Goal: Contribute content: Contribute content

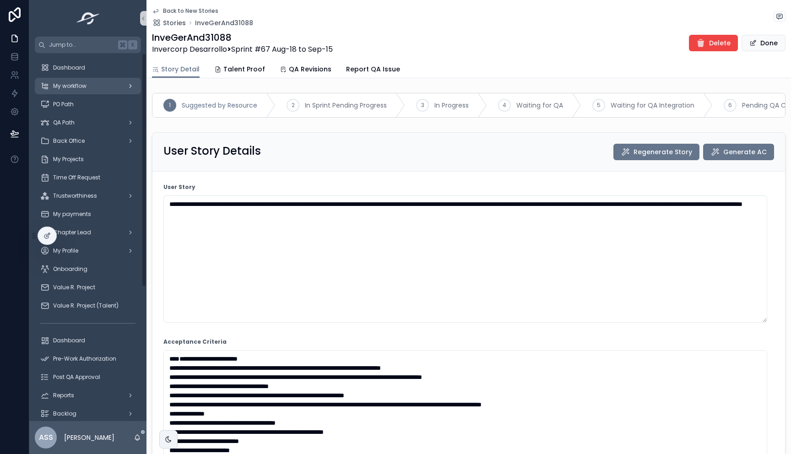
click at [88, 83] on div "My workflow" at bounding box center [87, 86] width 95 height 15
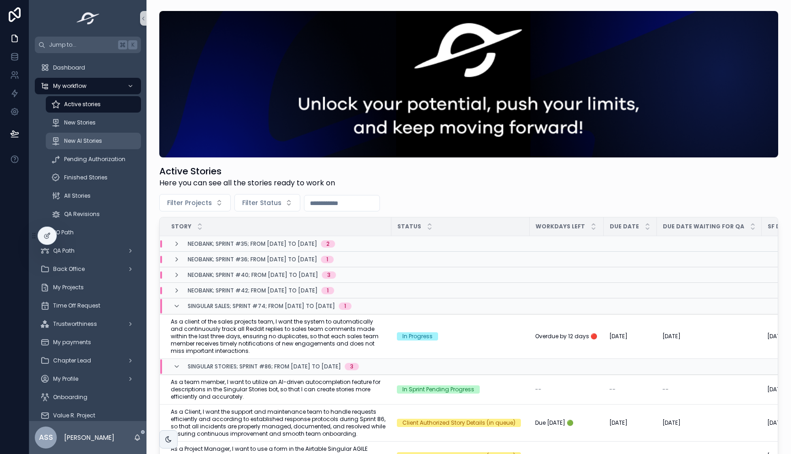
click at [94, 138] on span "New AI Stories" at bounding box center [83, 140] width 38 height 7
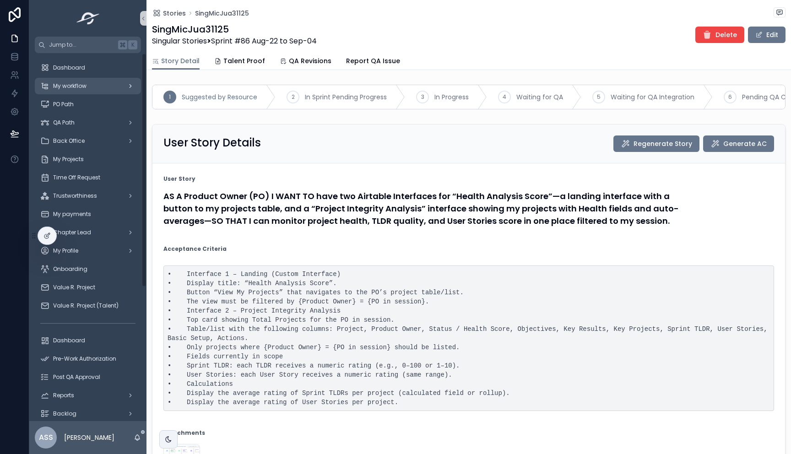
click at [72, 88] on span "My workflow" at bounding box center [69, 85] width 33 height 7
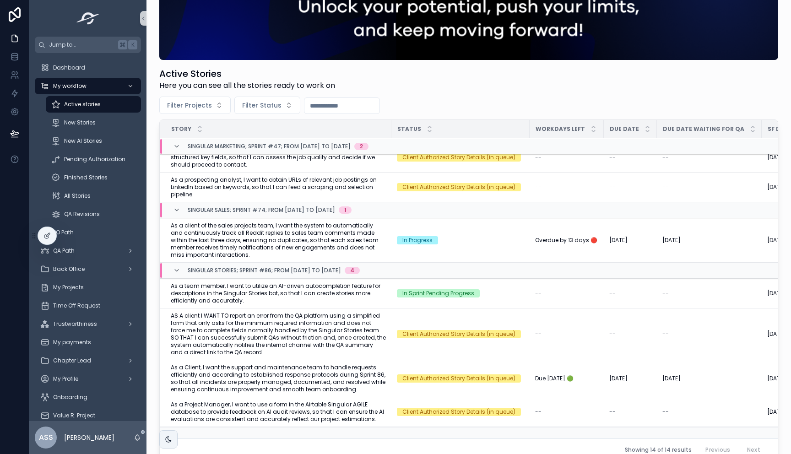
scroll to position [95, 0]
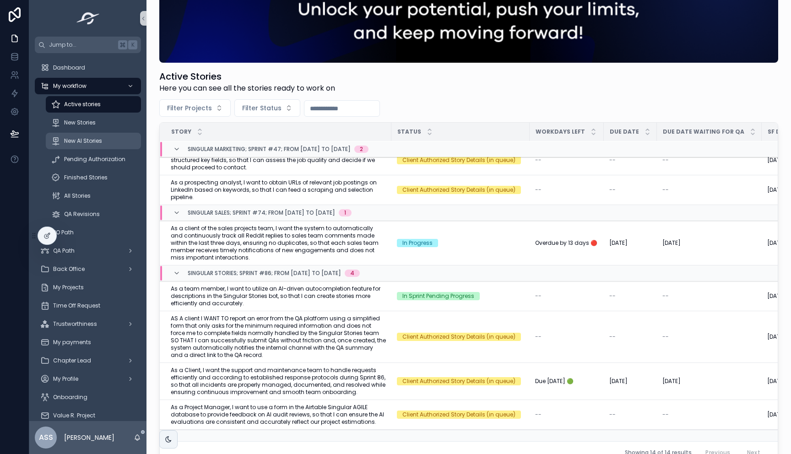
click at [73, 138] on span "New AI Stories" at bounding box center [83, 140] width 38 height 7
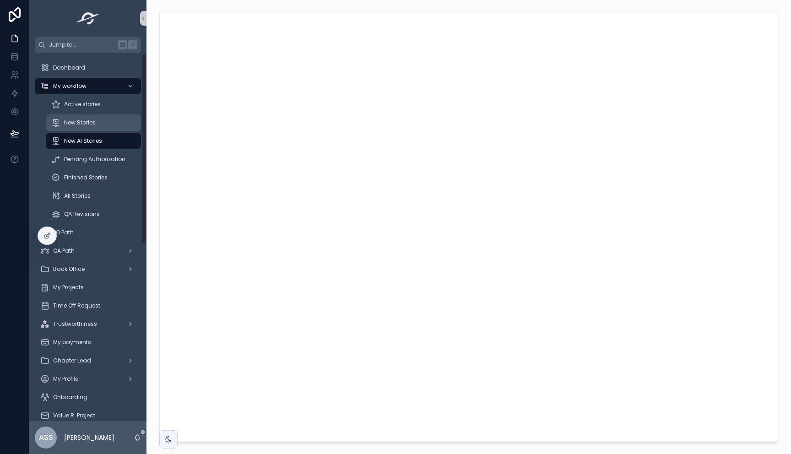
click at [97, 121] on div "New Stories" at bounding box center [93, 122] width 84 height 15
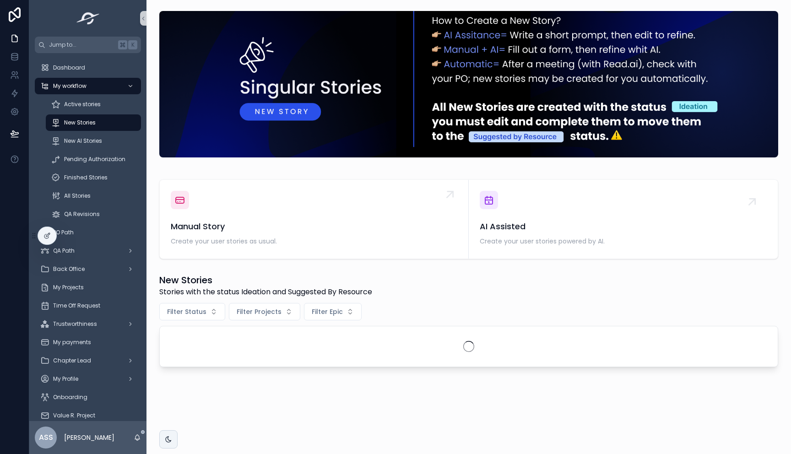
click at [347, 233] on div "Manual Story Create your user stories as usual." at bounding box center [314, 233] width 287 height 27
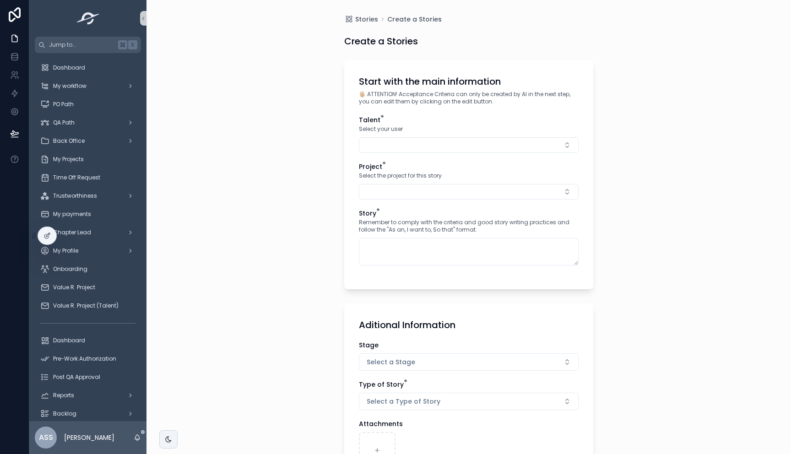
click at [415, 133] on div "Select your user" at bounding box center [469, 128] width 220 height 9
click at [415, 142] on button "Select Button" at bounding box center [469, 145] width 220 height 16
type input "*******"
click at [442, 181] on div "Project * Select the project for this story" at bounding box center [469, 181] width 220 height 38
click at [396, 145] on button "Select Button" at bounding box center [469, 145] width 220 height 16
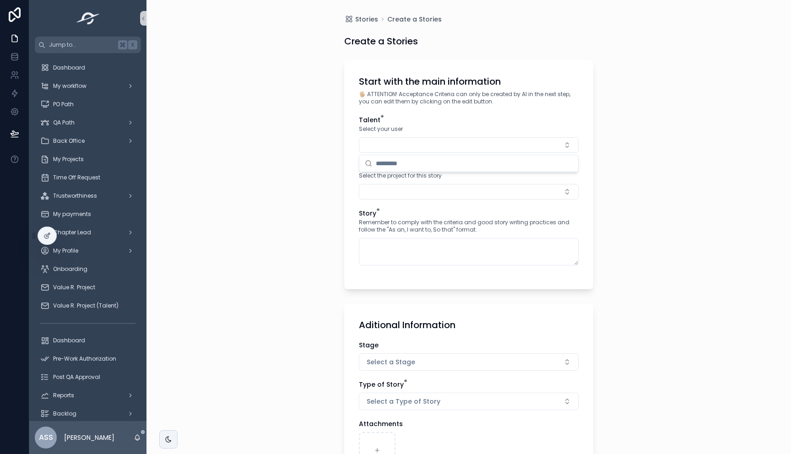
click at [419, 167] on input "scrollable content" at bounding box center [474, 163] width 197 height 16
type input "****"
drag, startPoint x: 467, startPoint y: 180, endPoint x: 457, endPoint y: 180, distance: 9.6
click at [467, 179] on span "[PERSON_NAME] [PERSON_NAME] Romaña" at bounding box center [427, 181] width 131 height 9
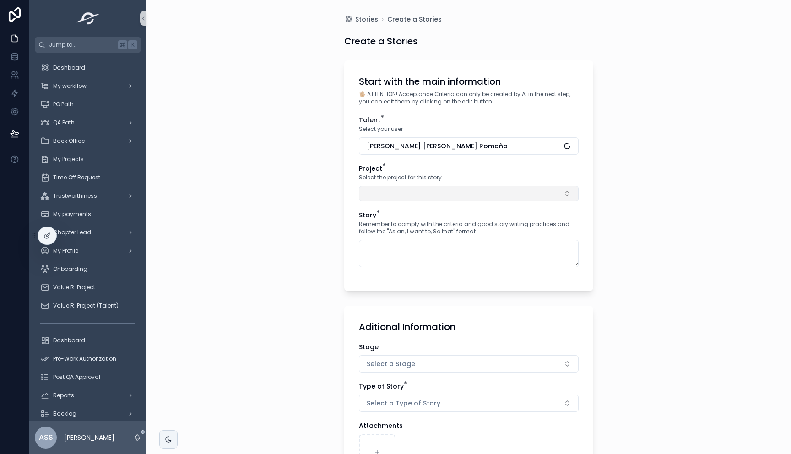
click at [394, 186] on button "Select Button" at bounding box center [469, 194] width 220 height 16
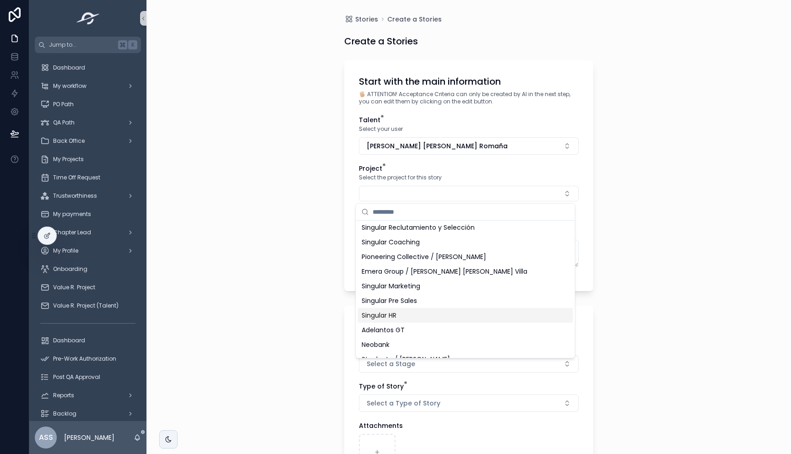
scroll to position [115, 0]
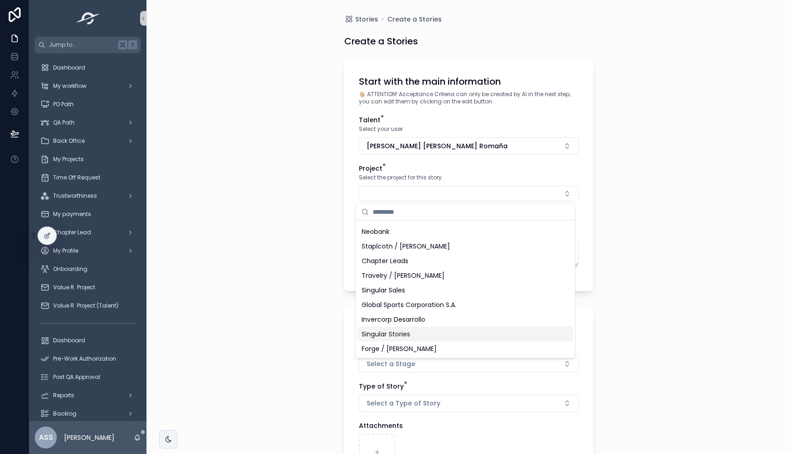
click at [412, 330] on div "Singular Stories" at bounding box center [465, 334] width 215 height 15
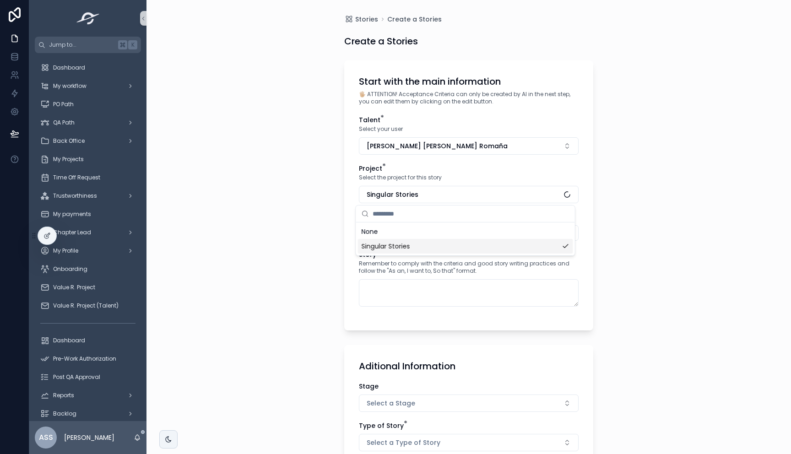
scroll to position [0, 0]
click at [390, 223] on div "Sprint" at bounding box center [469, 226] width 220 height 28
click at [392, 232] on button "Select Button" at bounding box center [469, 233] width 220 height 16
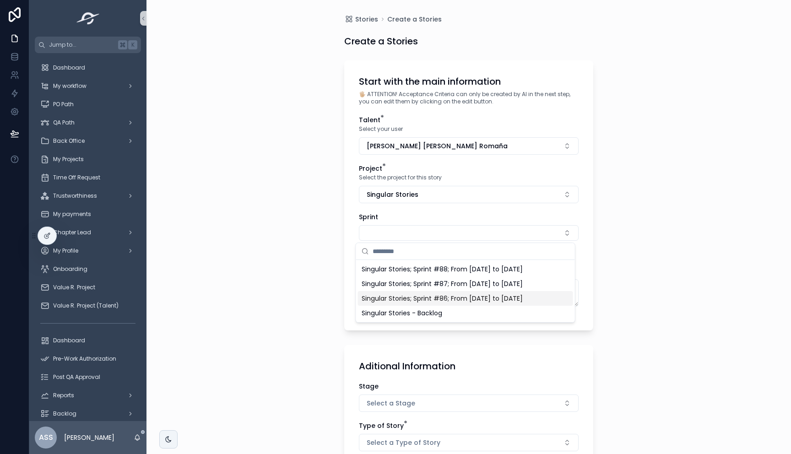
click at [456, 299] on span "Singular Stories; Sprint #86; From [DATE] to [DATE]" at bounding box center [442, 298] width 161 height 9
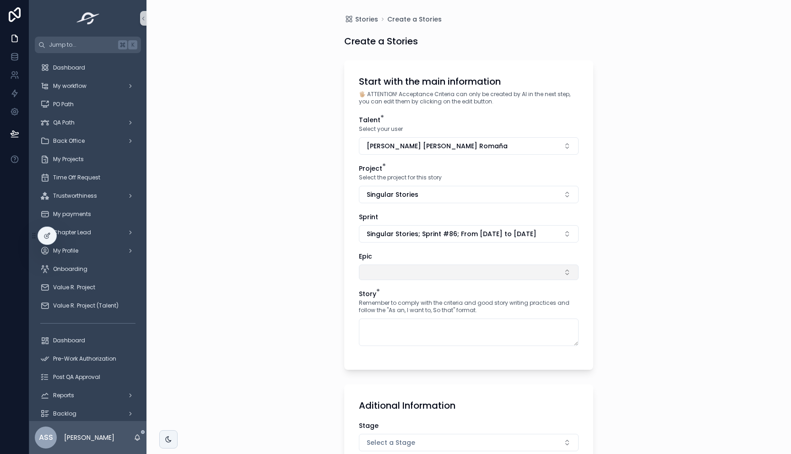
click at [394, 274] on button "Select Button" at bounding box center [469, 273] width 220 height 16
click at [389, 289] on input "scrollable content" at bounding box center [471, 290] width 197 height 16
click at [380, 269] on button "Select Button" at bounding box center [469, 273] width 220 height 16
click at [300, 264] on div "Stories Create a Stories Create a Stories Start with the main information 🖐🏼 AT…" at bounding box center [468, 227] width 644 height 454
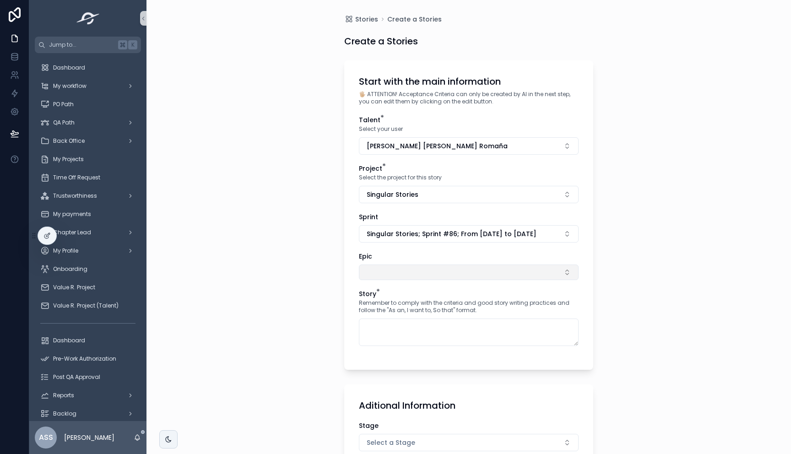
click at [401, 277] on button "Select Button" at bounding box center [469, 273] width 220 height 16
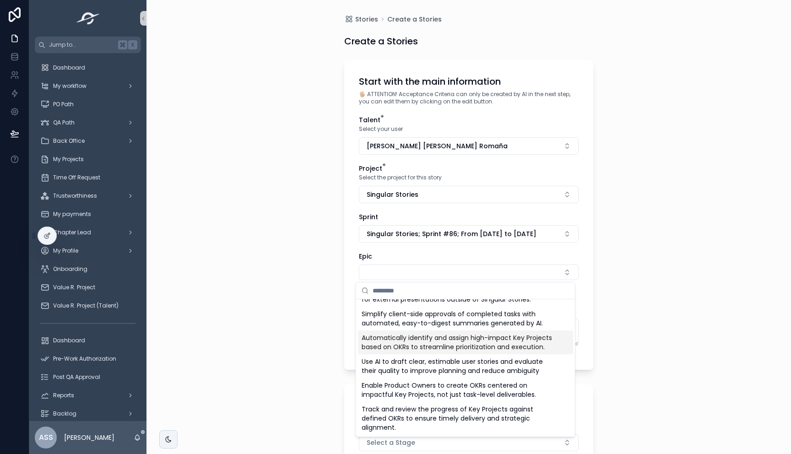
scroll to position [123, 0]
click at [448, 347] on span "Automatically identify and assign high-impact Key Projects based on OKRs to str…" at bounding box center [460, 342] width 197 height 18
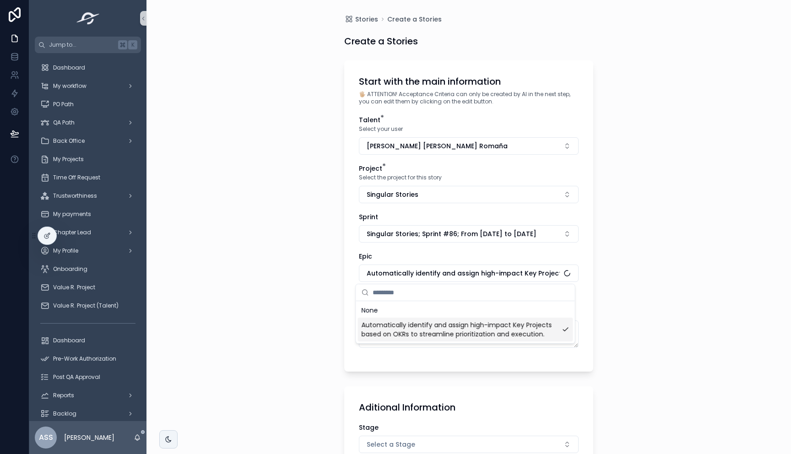
scroll to position [0, 0]
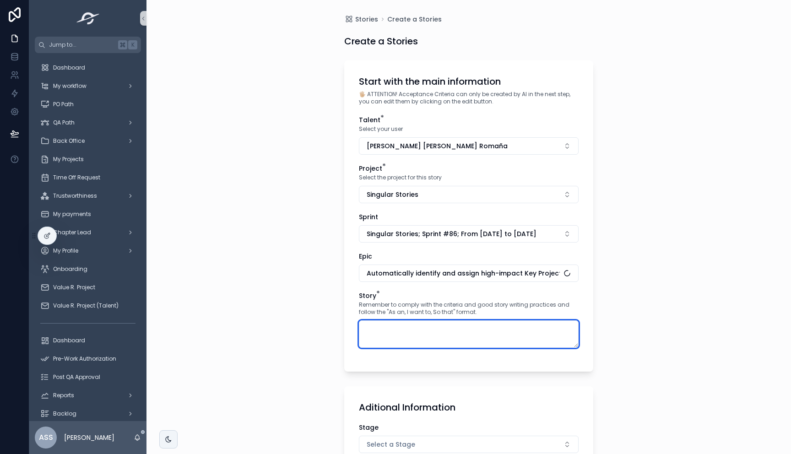
click at [407, 340] on textarea "scrollable content" at bounding box center [469, 333] width 220 height 27
paste textarea "**********"
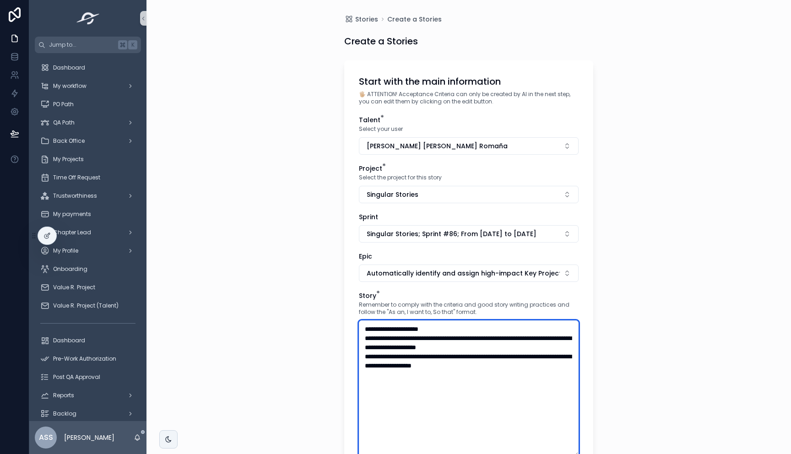
click at [361, 339] on textarea "**********" at bounding box center [469, 388] width 220 height 136
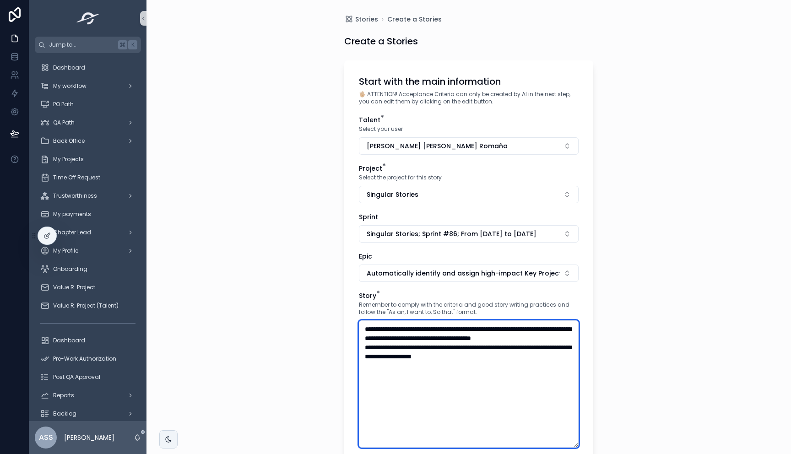
click at [361, 357] on textarea "**********" at bounding box center [469, 383] width 220 height 127
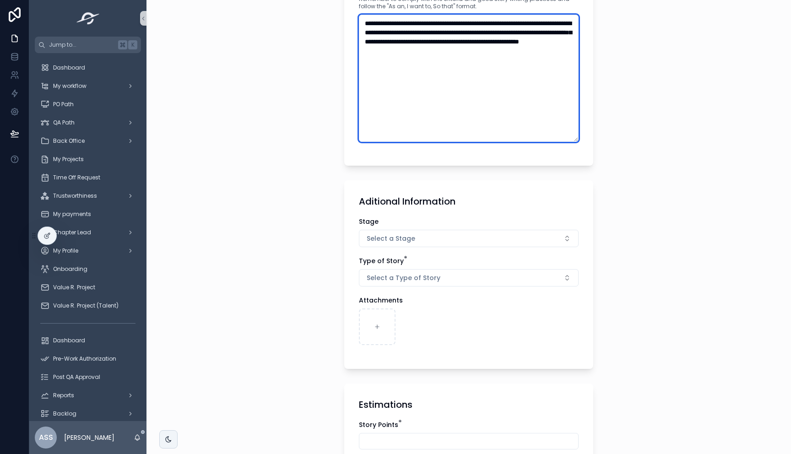
scroll to position [307, 0]
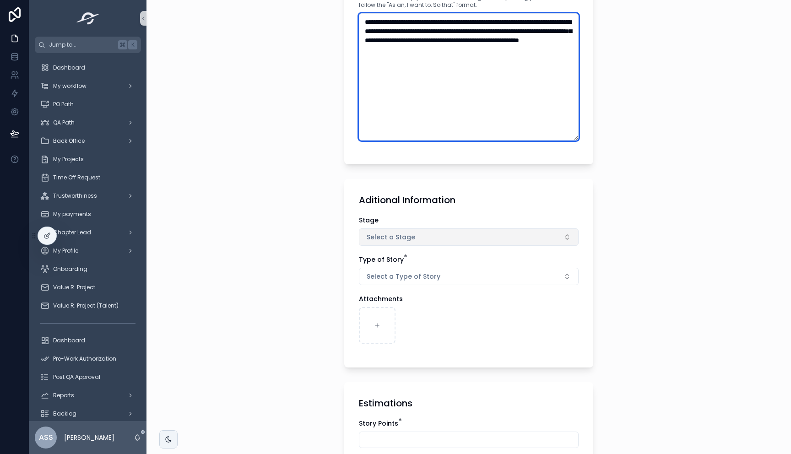
type textarea "**********"
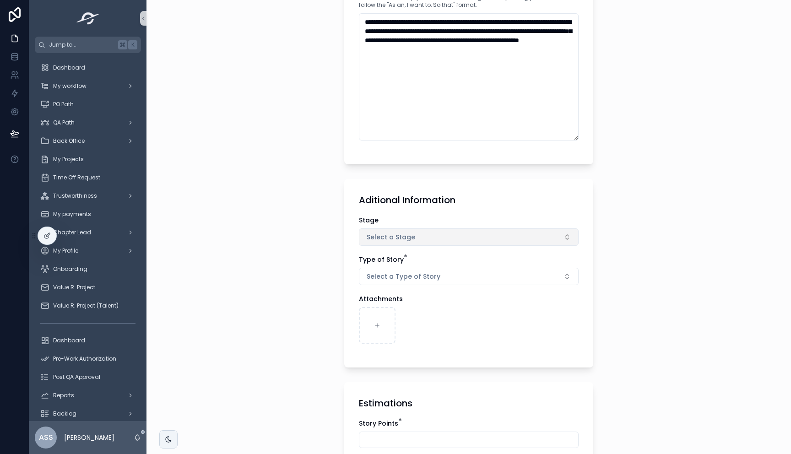
click at [434, 243] on button "Select a Stage" at bounding box center [469, 236] width 220 height 17
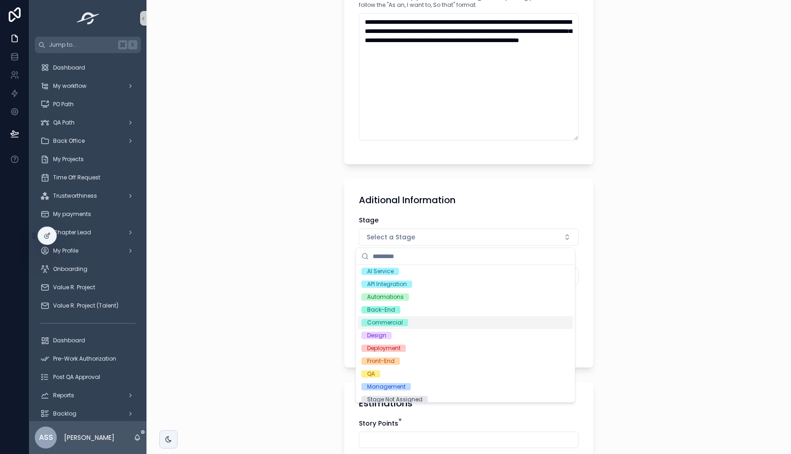
scroll to position [0, 0]
click at [402, 309] on div "Back-End" at bounding box center [465, 311] width 215 height 13
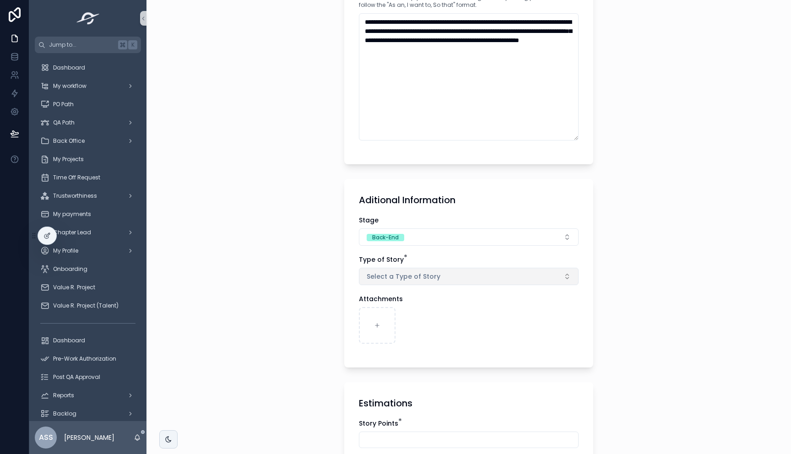
click at [389, 271] on button "Select a Type of Story" at bounding box center [469, 276] width 220 height 17
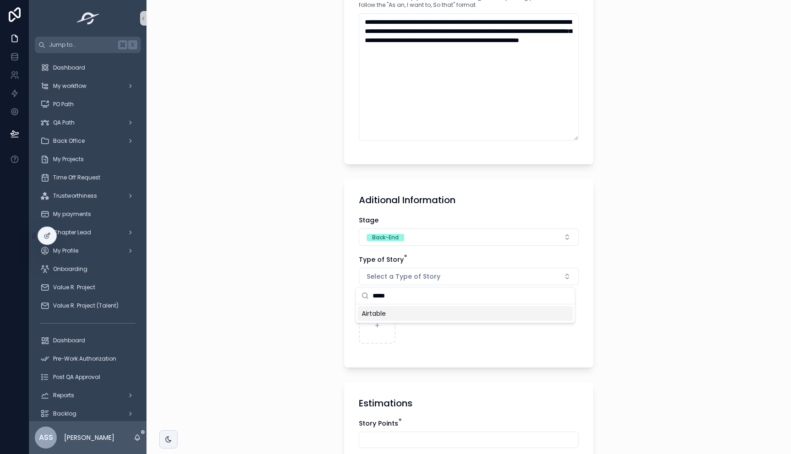
type input "*****"
click at [393, 316] on div "Airtable" at bounding box center [465, 313] width 215 height 15
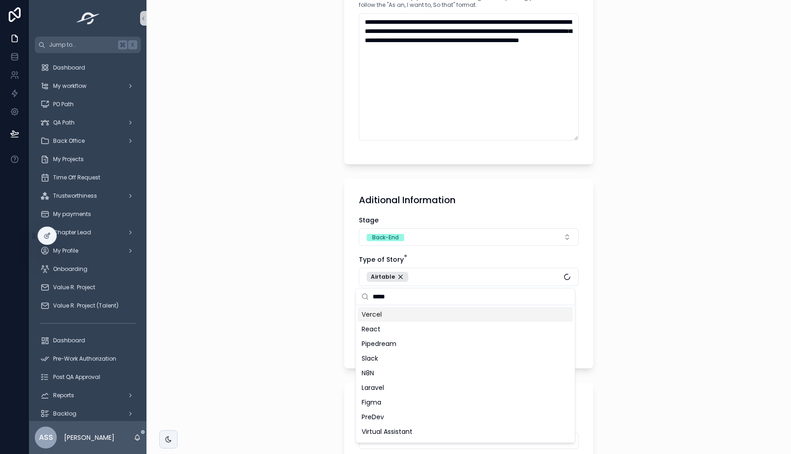
click at [276, 308] on div "**********" at bounding box center [468, 227] width 644 height 454
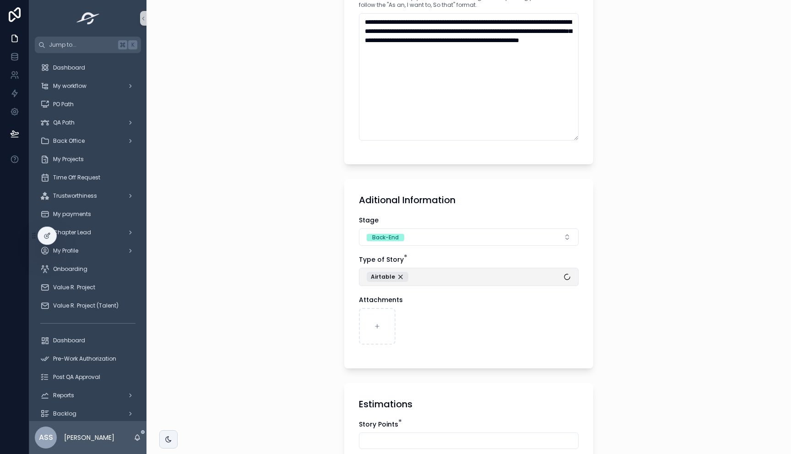
click at [426, 275] on button "Airtable" at bounding box center [469, 277] width 220 height 18
type input "***"
click at [386, 318] on div "N8N" at bounding box center [465, 314] width 215 height 15
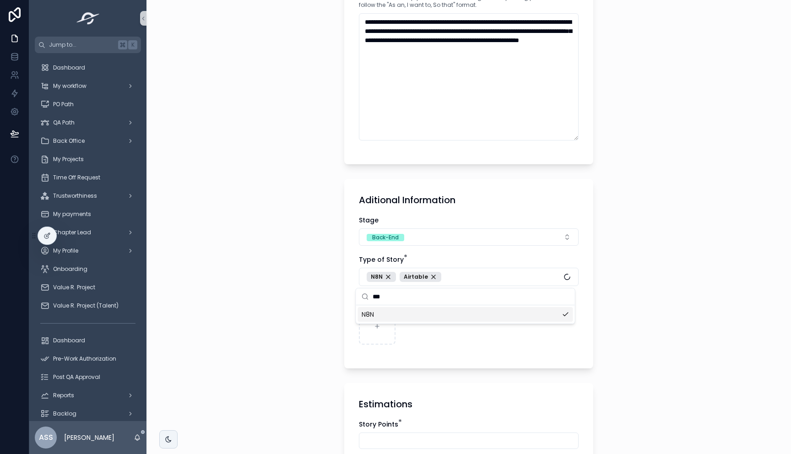
click at [317, 322] on div "**********" at bounding box center [468, 227] width 644 height 454
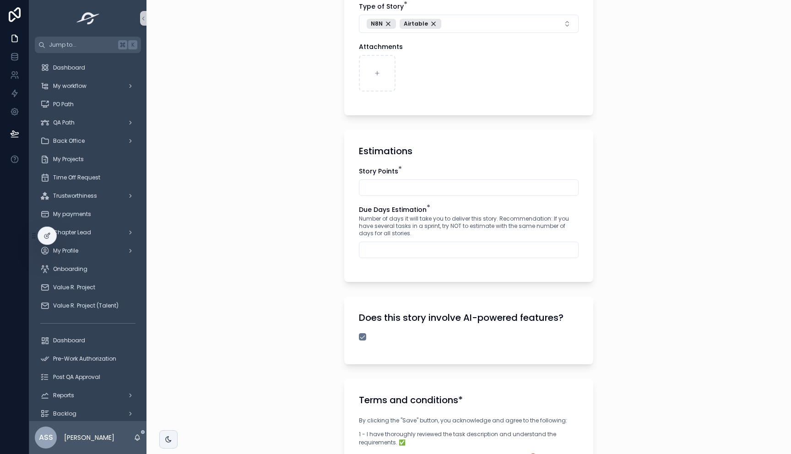
scroll to position [573, 0]
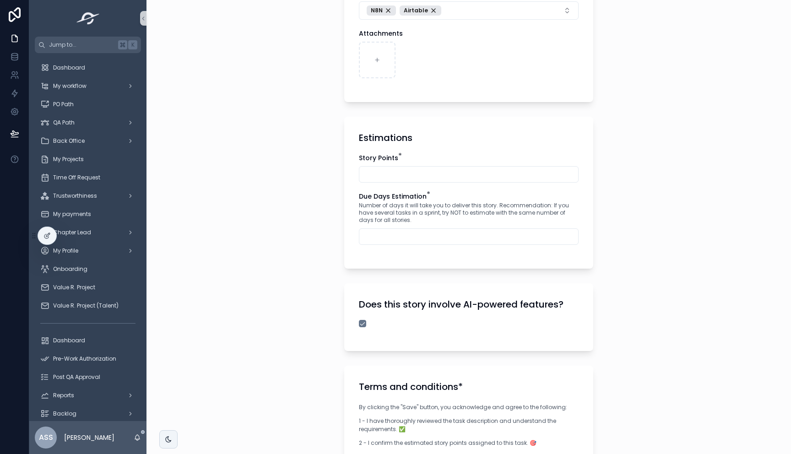
click at [411, 174] on input "scrollable content" at bounding box center [468, 174] width 219 height 13
type input "*"
click at [402, 236] on input "scrollable content" at bounding box center [468, 236] width 219 height 13
type input "*"
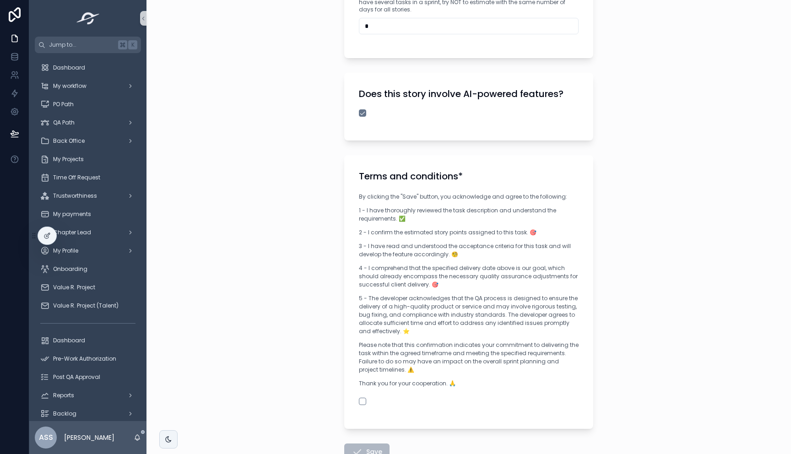
scroll to position [849, 0]
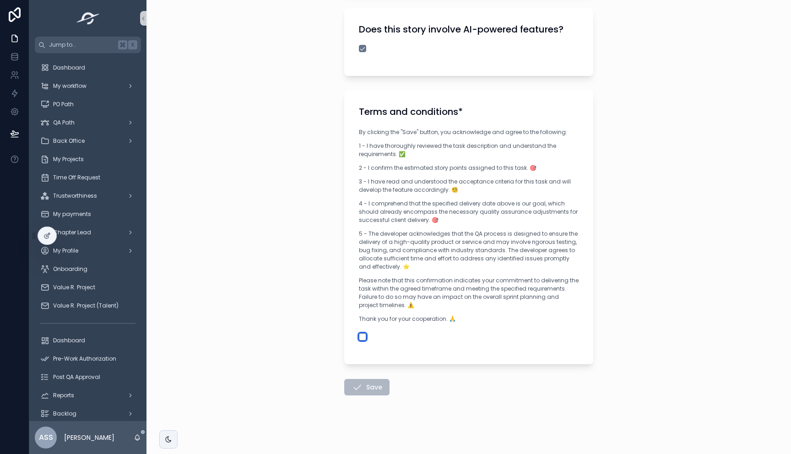
click at [359, 337] on button "scrollable content" at bounding box center [362, 336] width 7 height 7
click at [359, 388] on button "Save" at bounding box center [366, 387] width 45 height 16
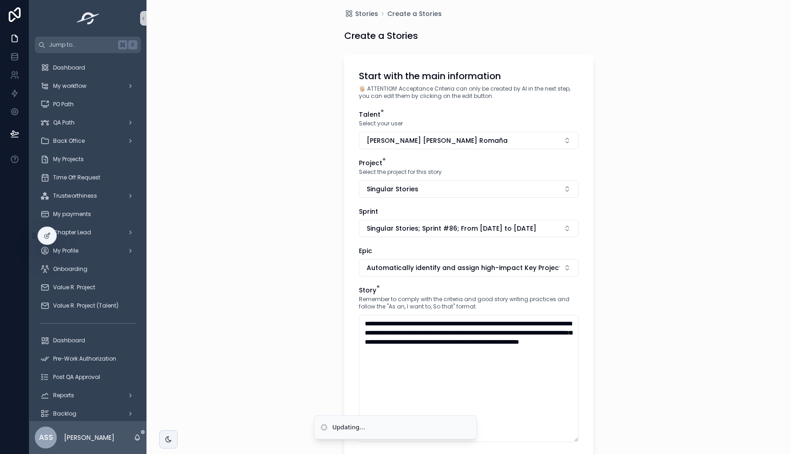
scroll to position [0, 0]
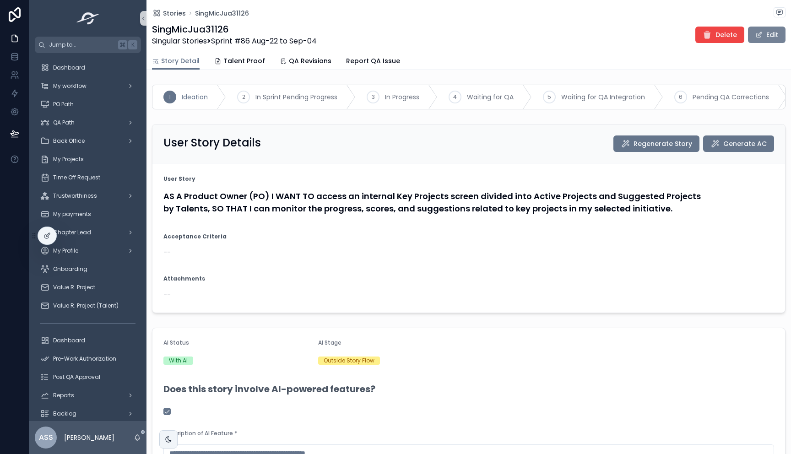
click at [759, 39] on button "Edit" at bounding box center [767, 35] width 38 height 16
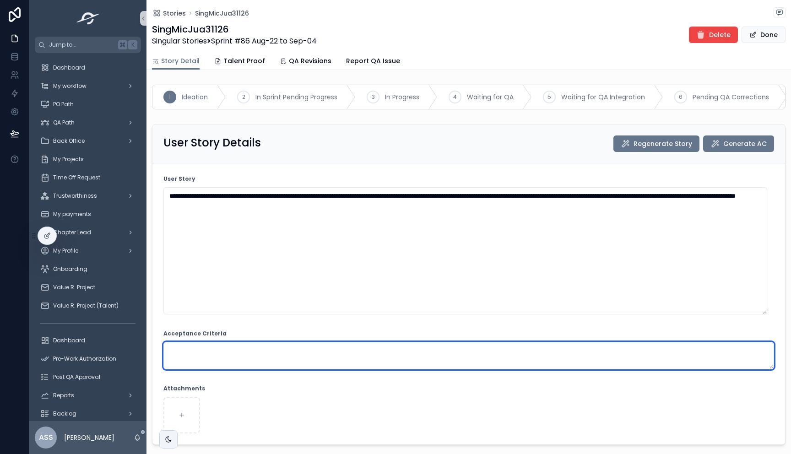
click at [218, 369] on textarea "scrollable content" at bounding box center [468, 355] width 611 height 27
paste textarea "**********"
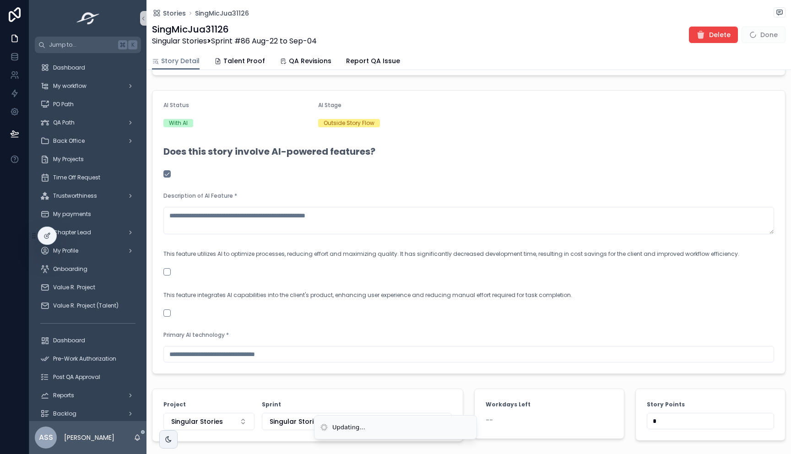
scroll to position [616, 0]
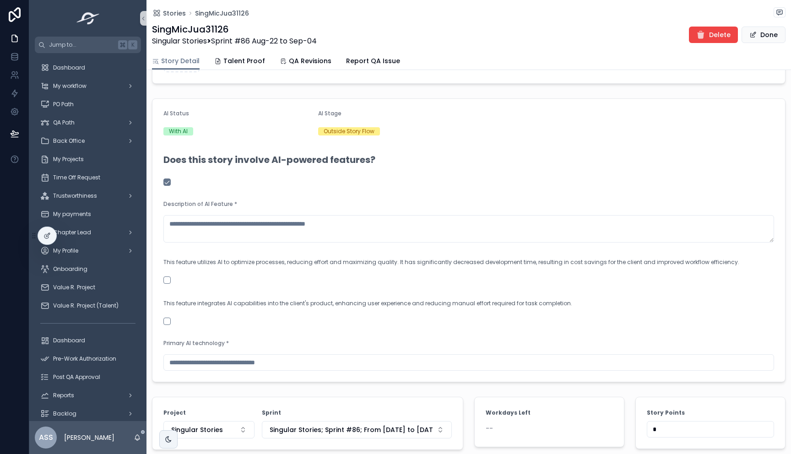
type textarea "**********"
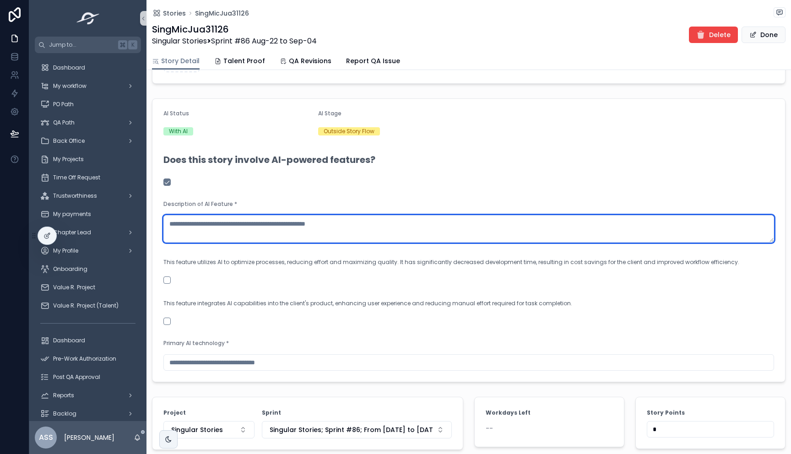
click at [258, 243] on textarea "scrollable content" at bounding box center [468, 228] width 611 height 27
paste textarea "**********"
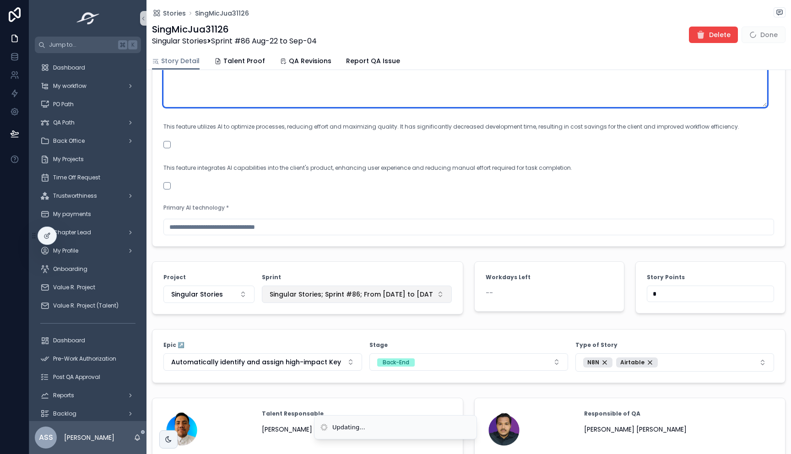
scroll to position [935, 0]
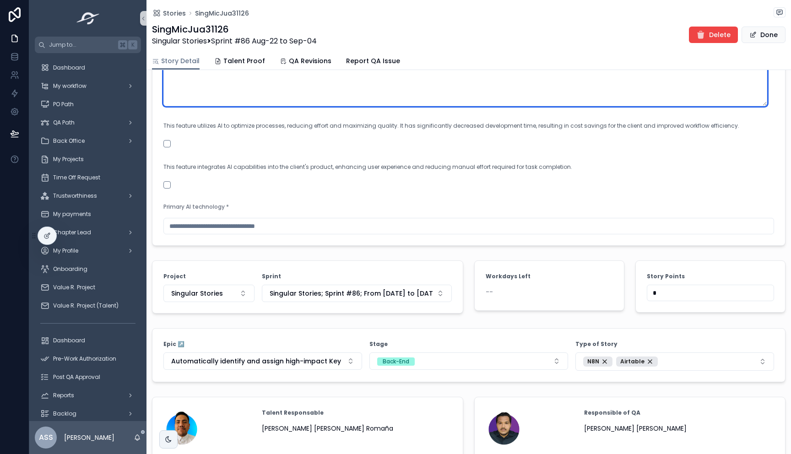
type textarea "**********"
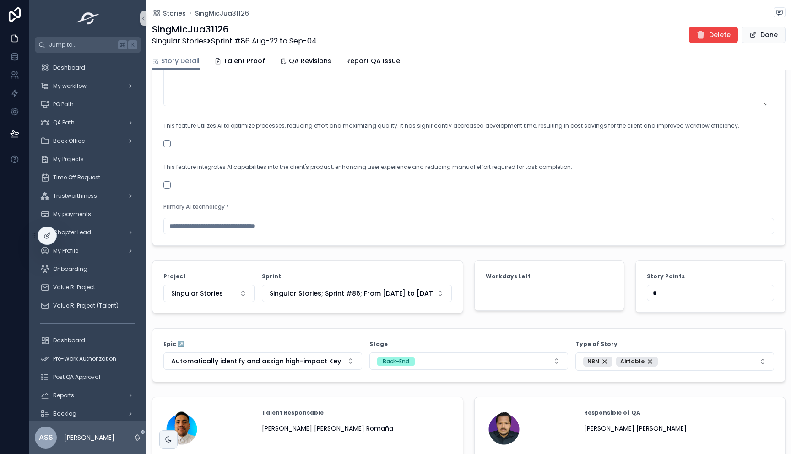
click at [205, 233] on input "scrollable content" at bounding box center [469, 226] width 610 height 13
type input "**********"
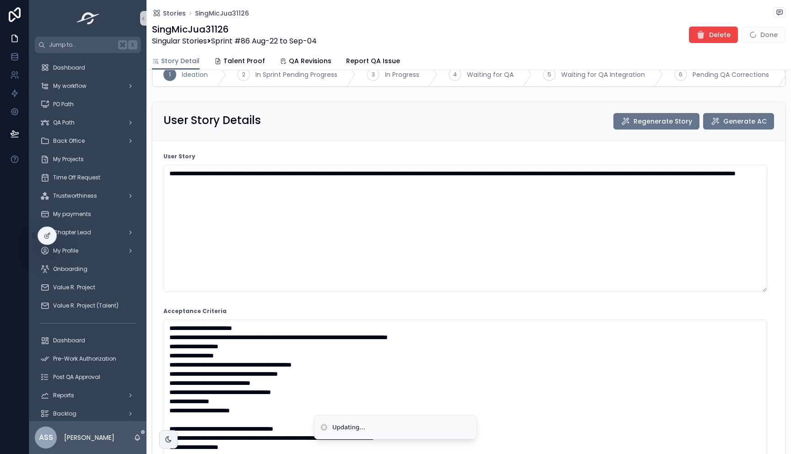
scroll to position [0, 0]
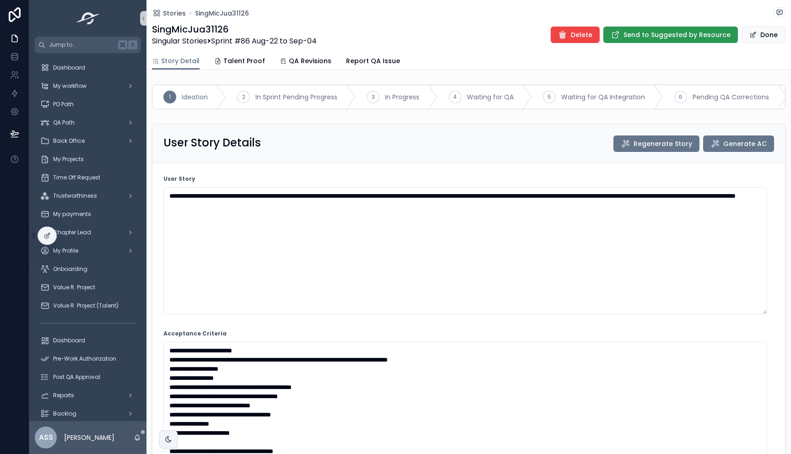
click at [698, 33] on span "Send to Suggested by Resource" at bounding box center [676, 34] width 107 height 9
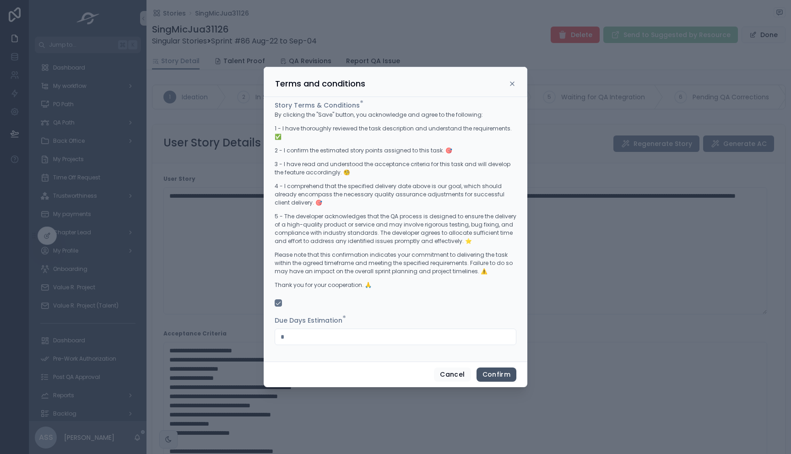
click at [503, 373] on button "Confirm" at bounding box center [496, 375] width 40 height 15
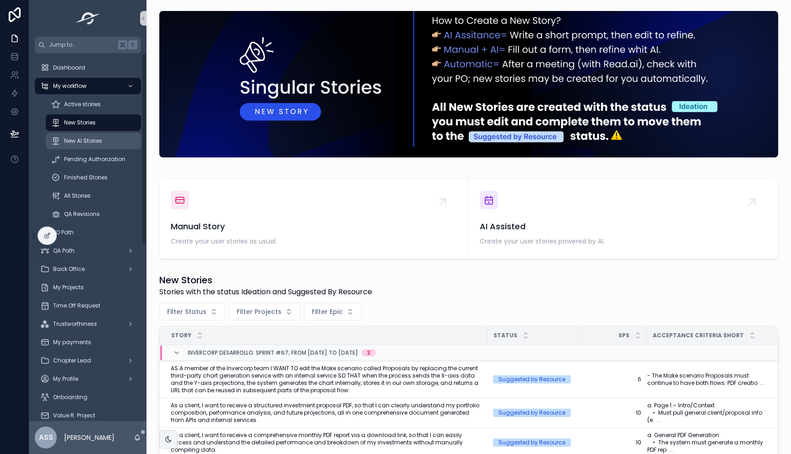
click at [103, 141] on div "New AI Stories" at bounding box center [93, 141] width 84 height 15
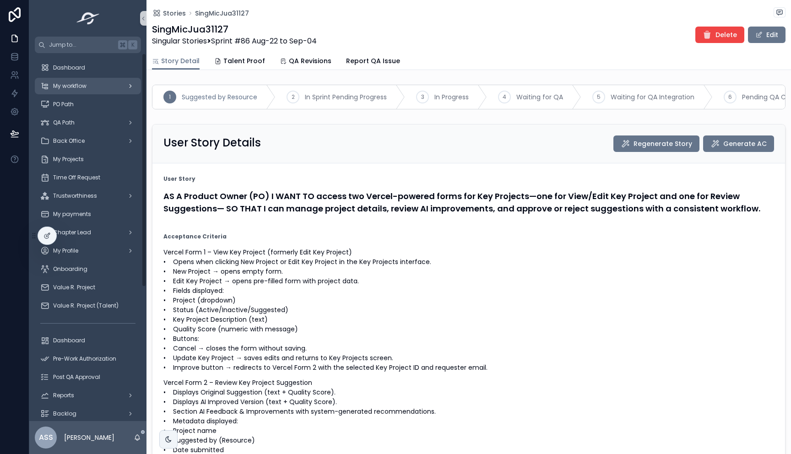
click at [90, 89] on div "My workflow" at bounding box center [87, 86] width 95 height 15
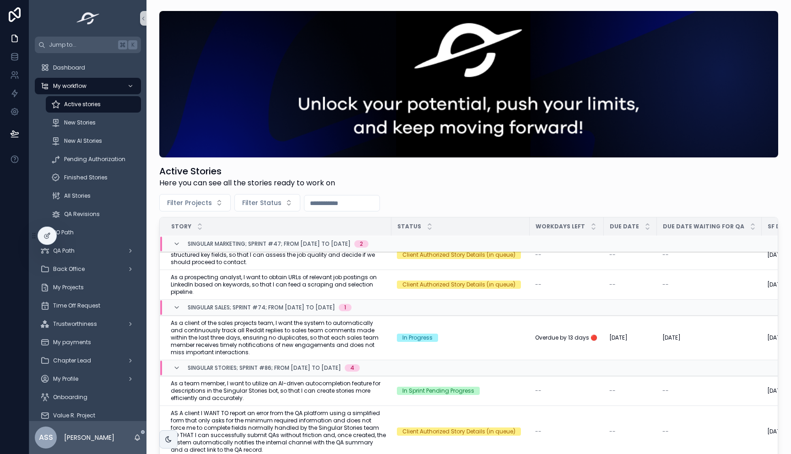
scroll to position [181, 0]
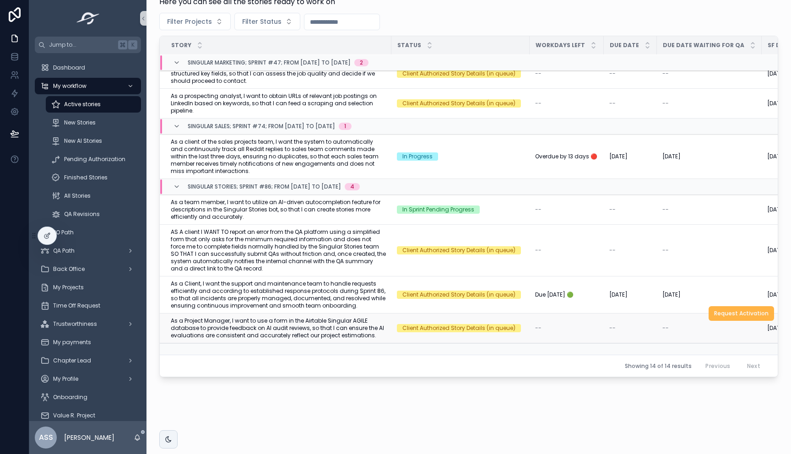
click at [723, 310] on span "Request Activation" at bounding box center [741, 313] width 54 height 7
click at [741, 221] on span "Request Activation" at bounding box center [741, 224] width 54 height 7
click at [710, 192] on button "Mark as In Progress" at bounding box center [742, 195] width 64 height 15
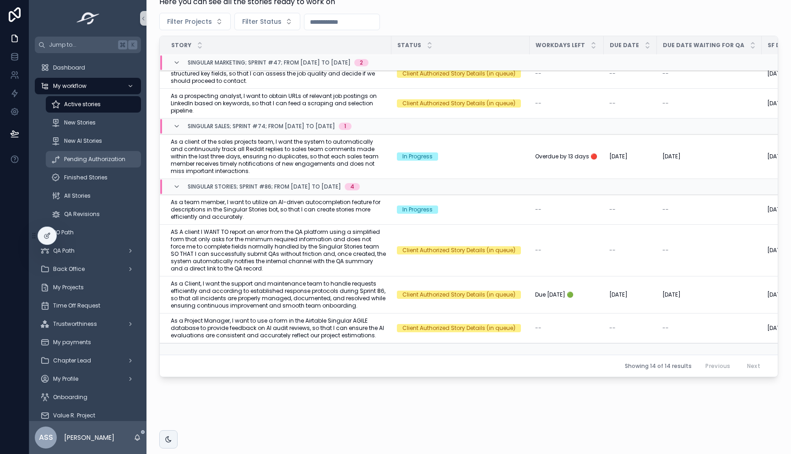
click at [83, 160] on span "Pending Authorization" at bounding box center [94, 159] width 61 height 7
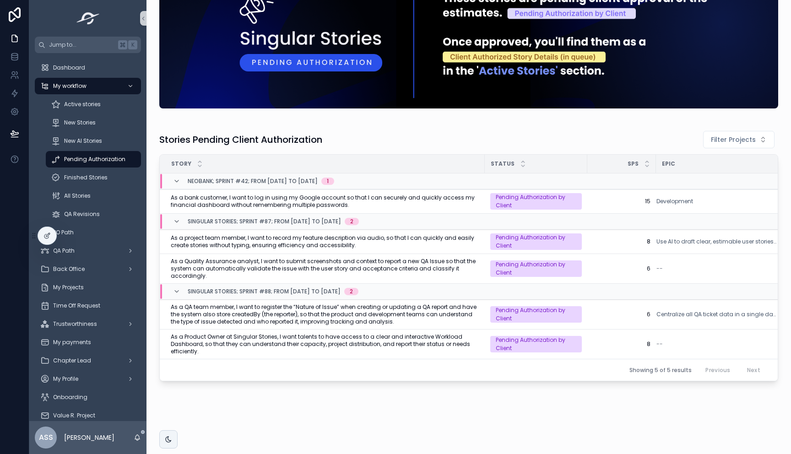
scroll to position [60, 0]
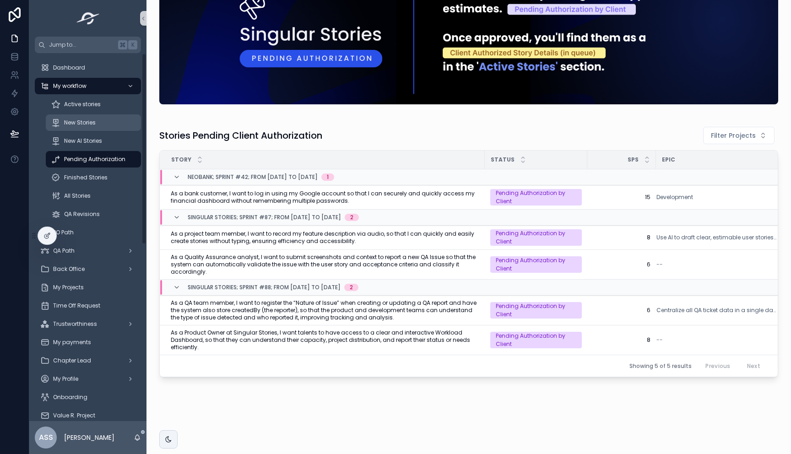
click at [88, 127] on div "New Stories" at bounding box center [93, 122] width 84 height 15
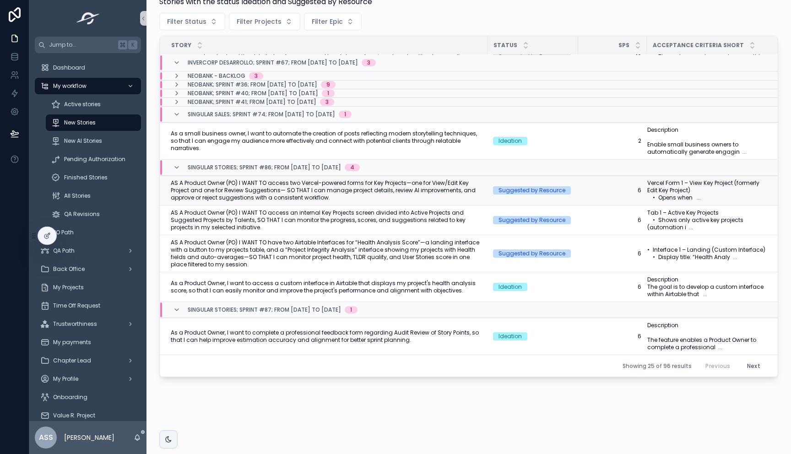
scroll to position [97, 0]
click at [365, 286] on span "As a Product Owner, I want to access a custom interface in Airtable that displa…" at bounding box center [326, 287] width 311 height 15
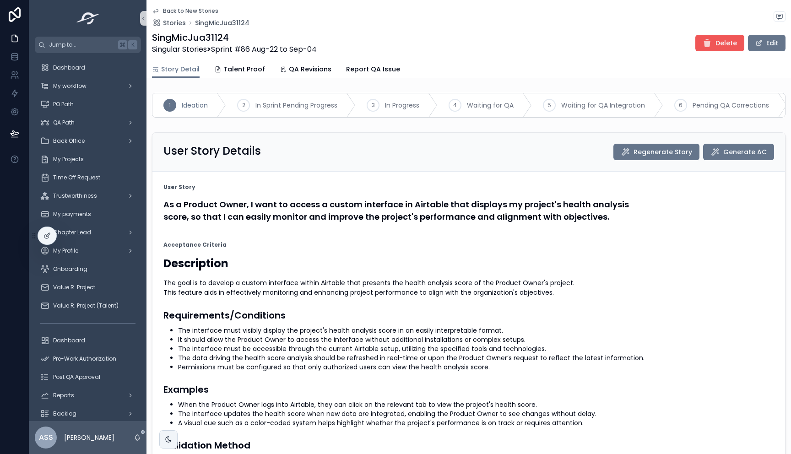
click at [723, 40] on span "Delete" at bounding box center [726, 42] width 22 height 9
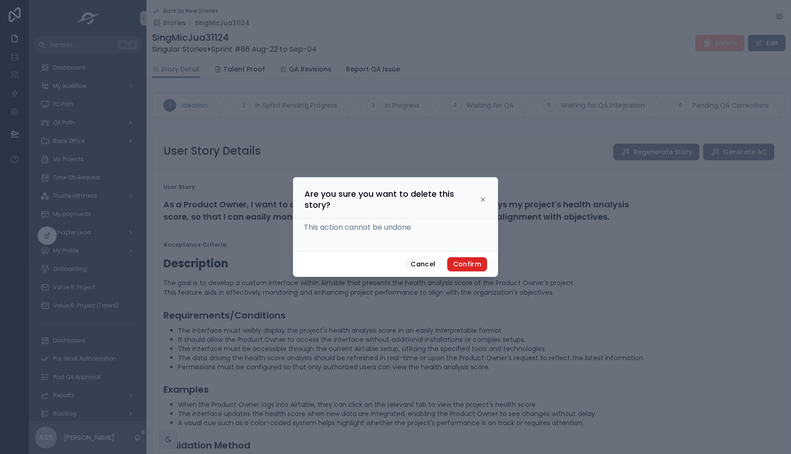
click at [473, 268] on button "Confirm" at bounding box center [467, 264] width 40 height 15
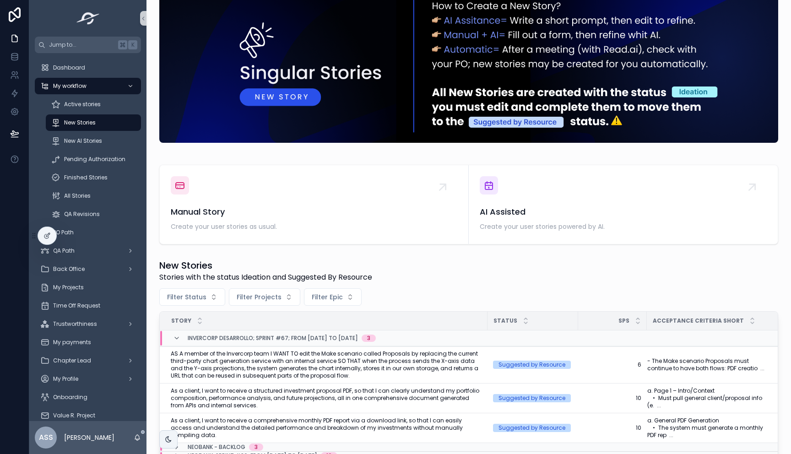
scroll to position [108, 0]
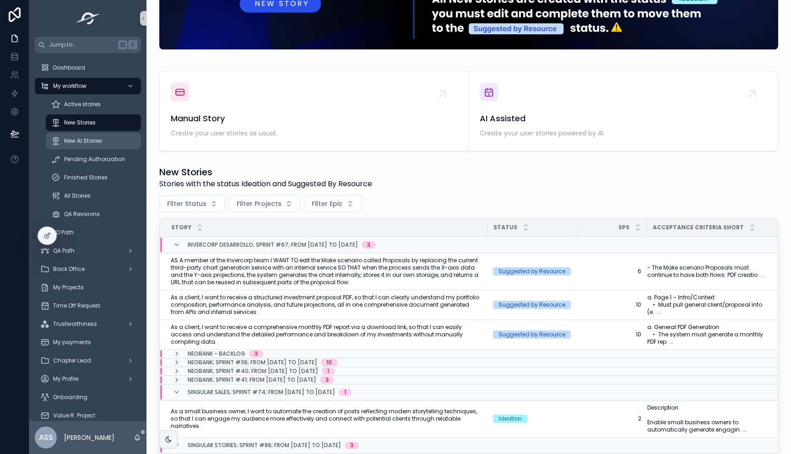
click at [81, 140] on span "New AI Stories" at bounding box center [83, 140] width 38 height 7
